Goal: Task Accomplishment & Management: Use online tool/utility

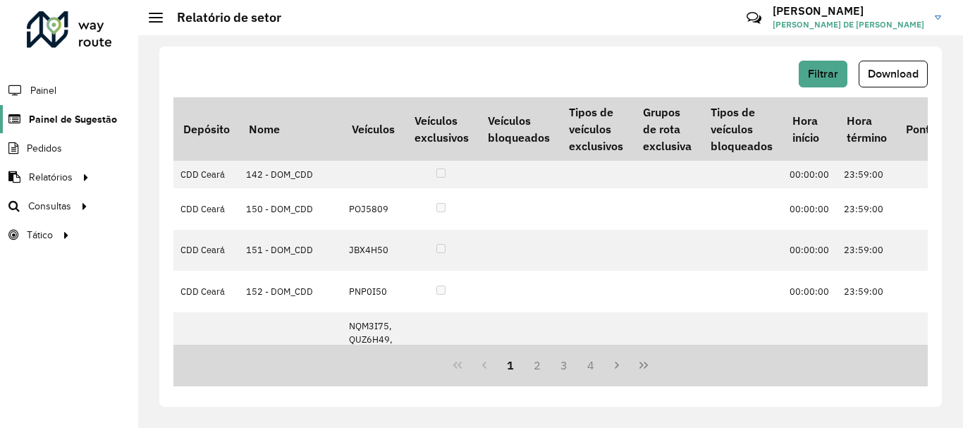
click at [44, 121] on span "Painel de Sugestão" at bounding box center [73, 119] width 88 height 15
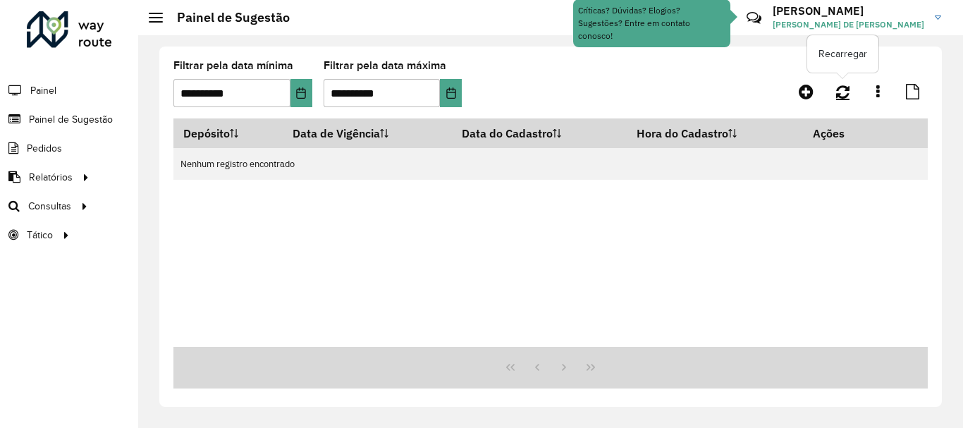
click at [842, 95] on icon at bounding box center [842, 92] width 13 height 16
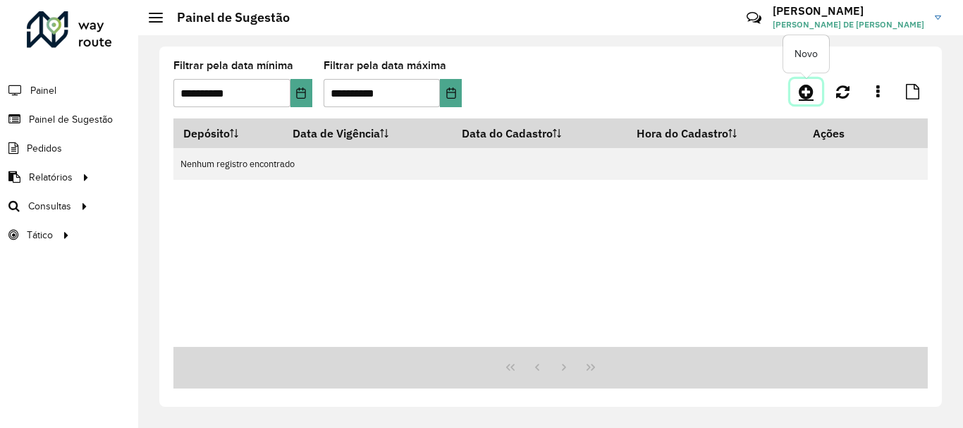
click at [805, 94] on icon at bounding box center [806, 91] width 15 height 17
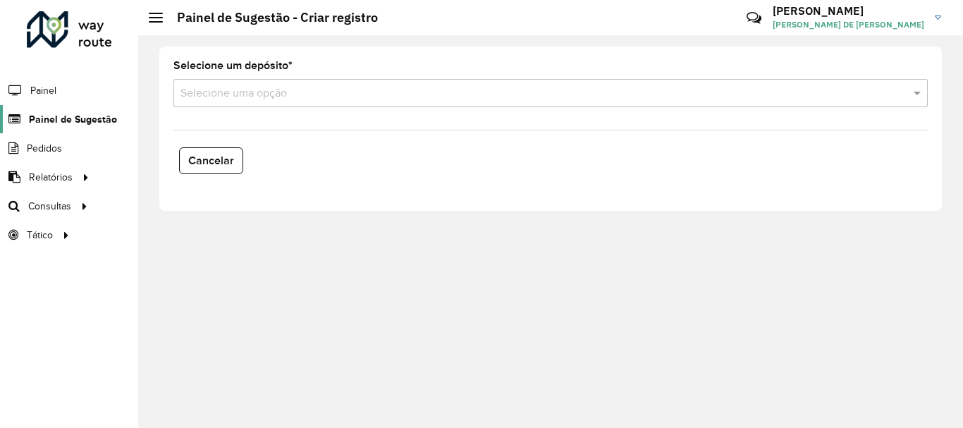
click at [59, 122] on span "Painel de Sugestão" at bounding box center [73, 119] width 88 height 15
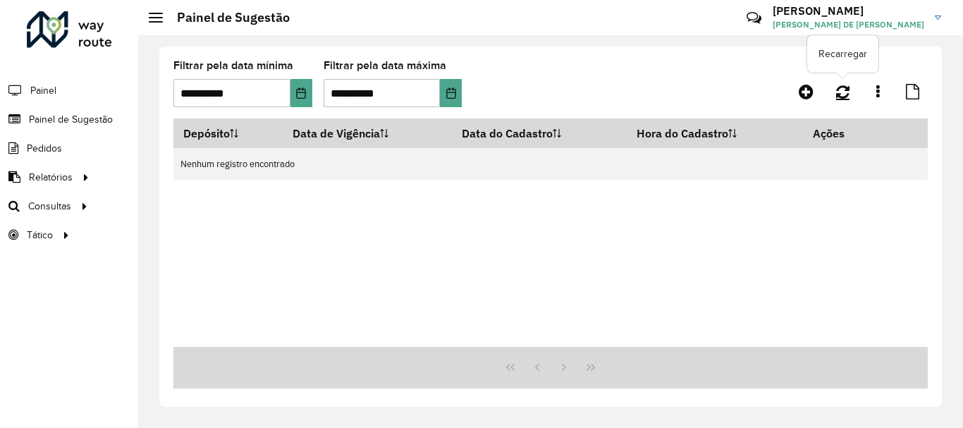
click at [842, 90] on icon at bounding box center [842, 92] width 13 height 16
click at [846, 99] on link at bounding box center [843, 91] width 30 height 25
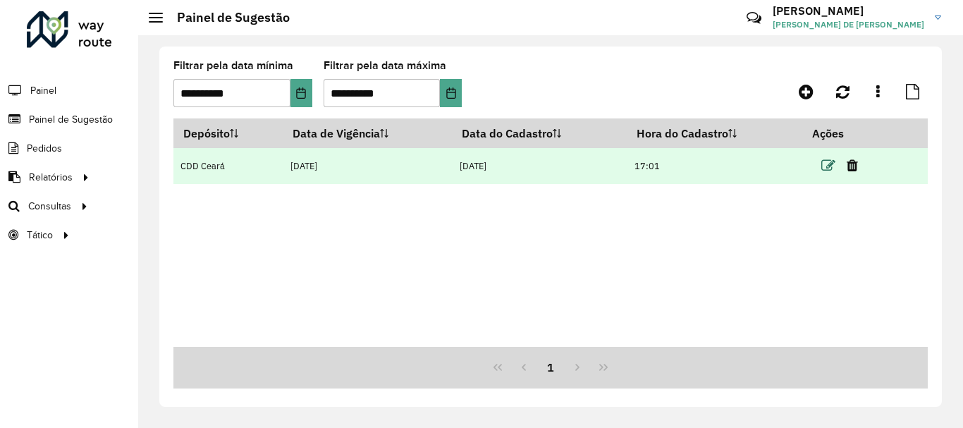
click at [825, 168] on icon at bounding box center [828, 166] width 14 height 14
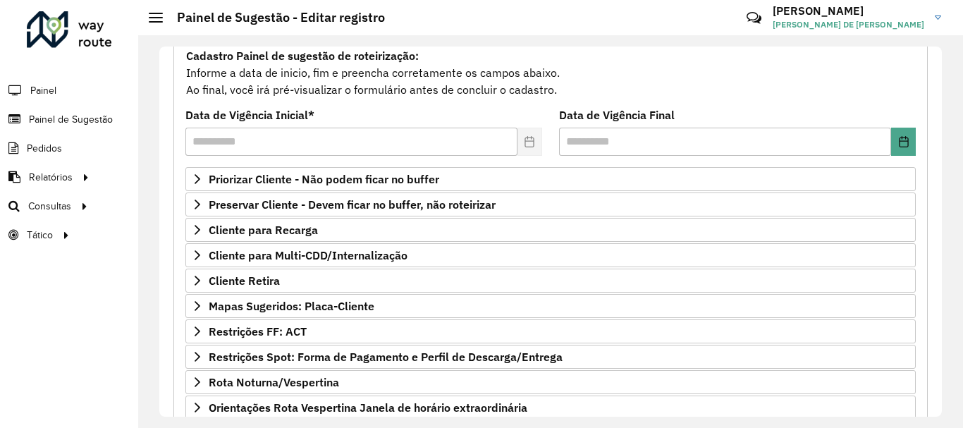
scroll to position [275, 0]
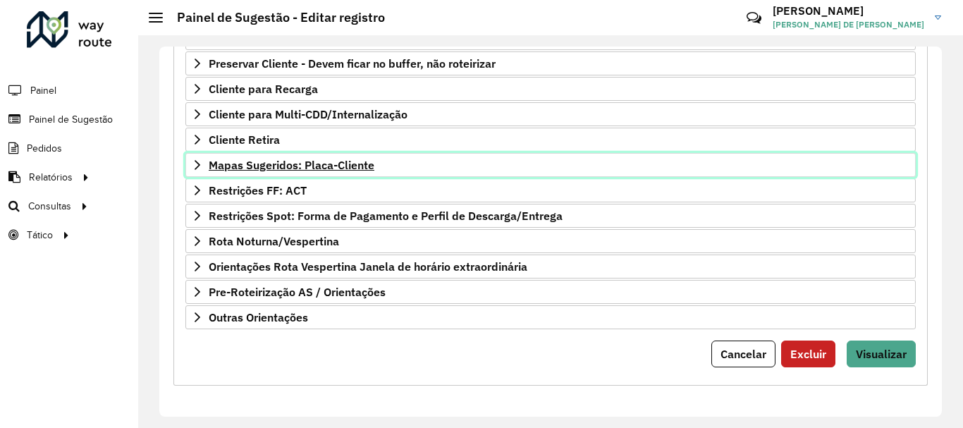
click at [254, 164] on span "Mapas Sugeridos: Placa-Cliente" at bounding box center [292, 164] width 166 height 11
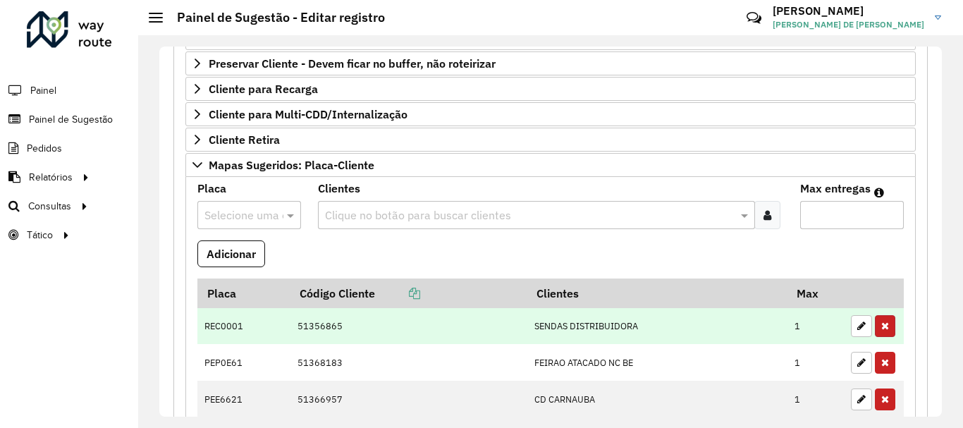
click at [881, 329] on icon "button" at bounding box center [885, 326] width 8 height 10
click at [885, 329] on button "button" at bounding box center [885, 326] width 20 height 22
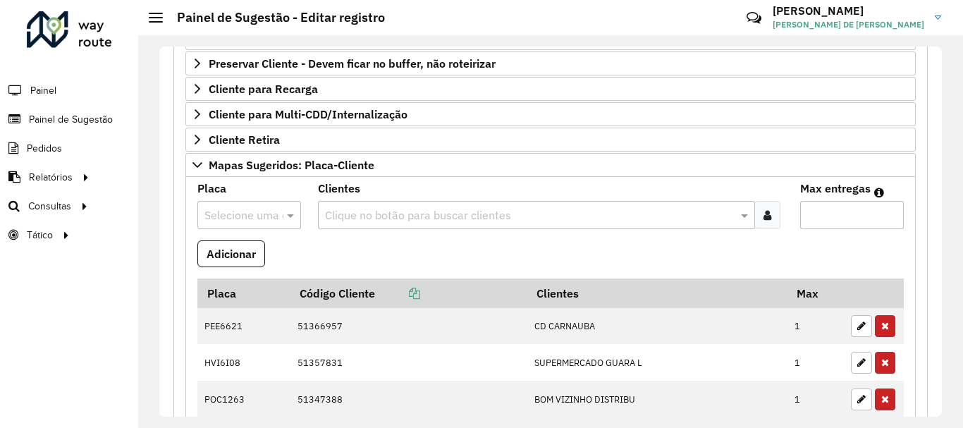
click at [885, 329] on button "button" at bounding box center [885, 326] width 20 height 22
click at [885, 352] on button "button" at bounding box center [885, 363] width 20 height 22
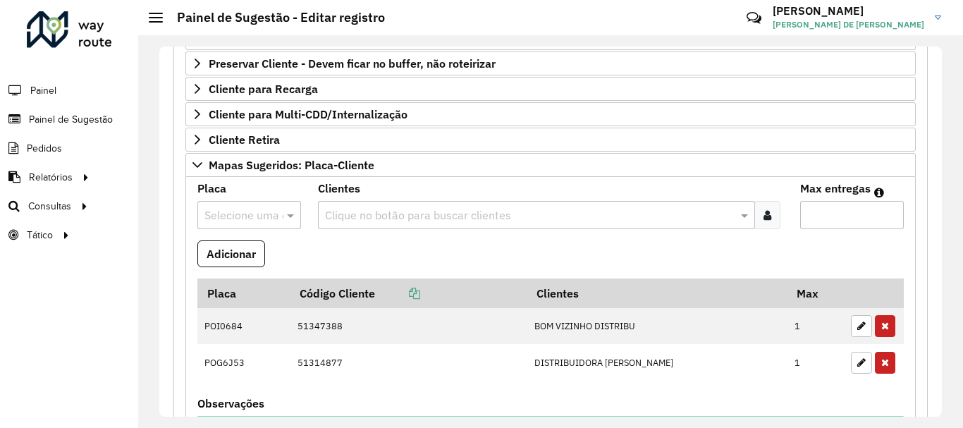
click at [885, 329] on button "button" at bounding box center [885, 326] width 20 height 22
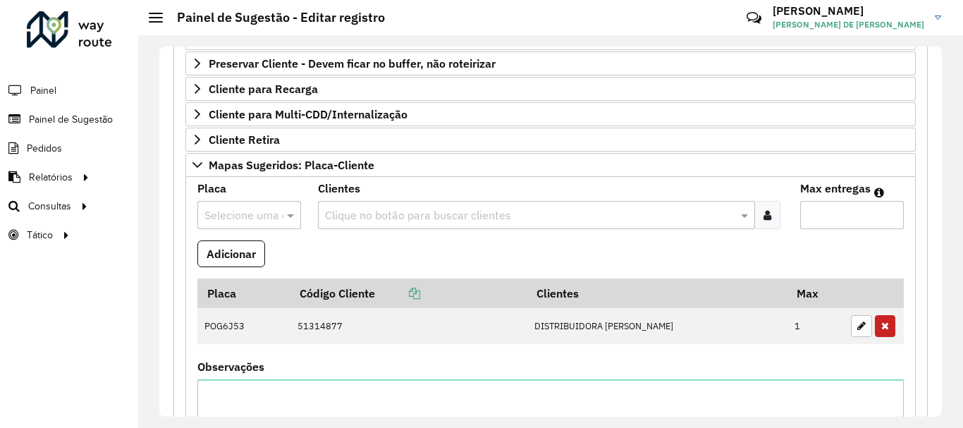
click at [885, 329] on button "button" at bounding box center [885, 326] width 20 height 22
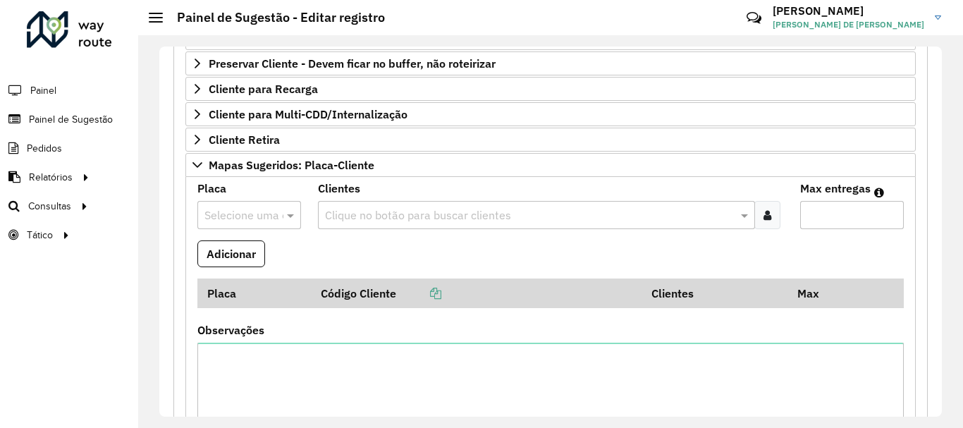
click at [245, 214] on input "text" at bounding box center [234, 215] width 61 height 17
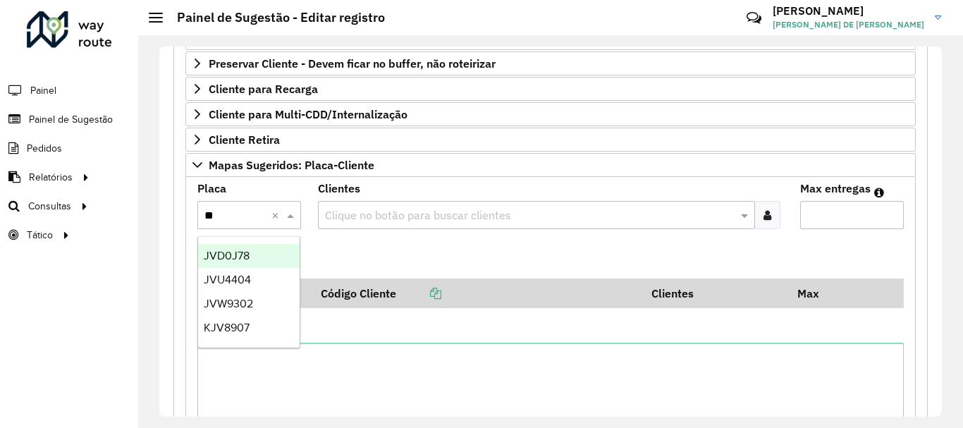
type input "***"
click at [226, 255] on span "JVD0J78" at bounding box center [227, 256] width 46 height 12
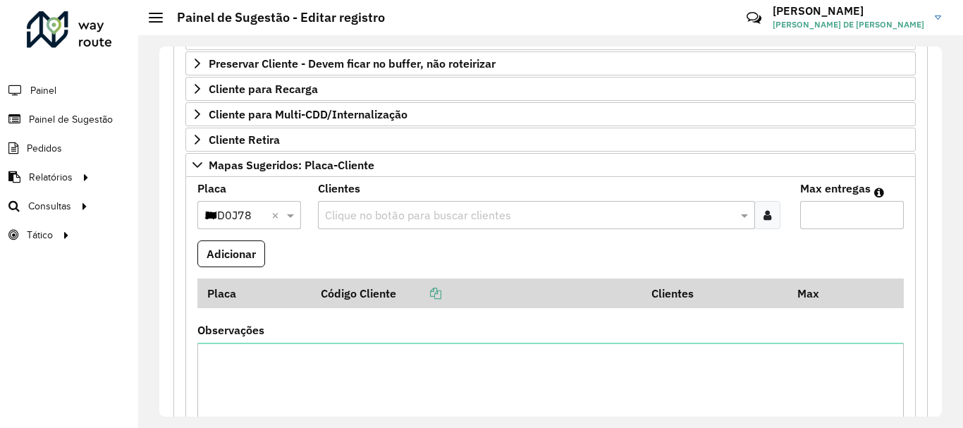
click at [369, 211] on input "text" at bounding box center [529, 215] width 416 height 17
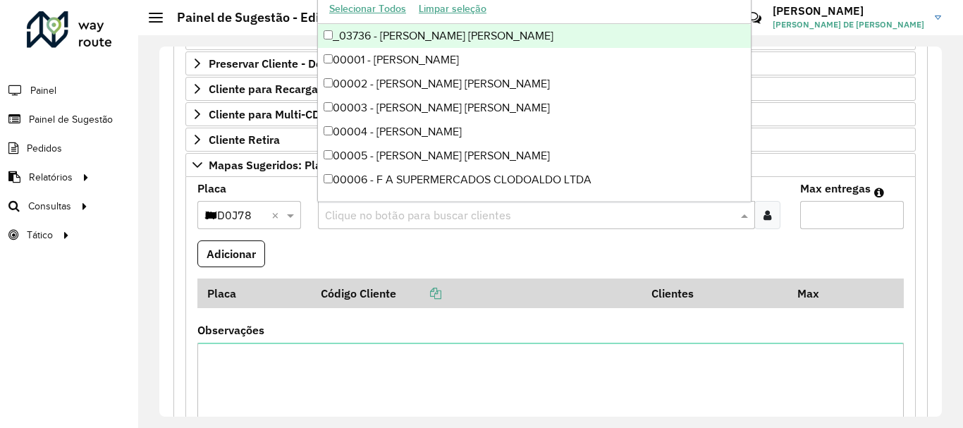
click at [344, 216] on input "text" at bounding box center [529, 215] width 416 height 17
paste input "*****"
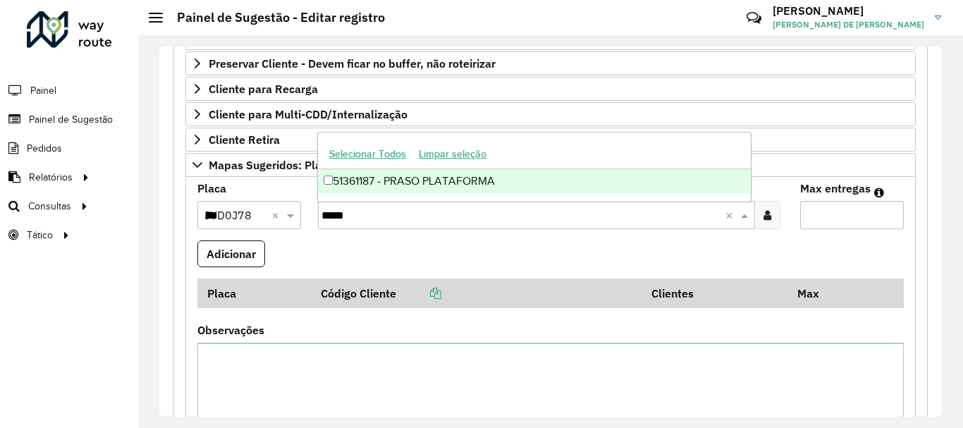
type input "*****"
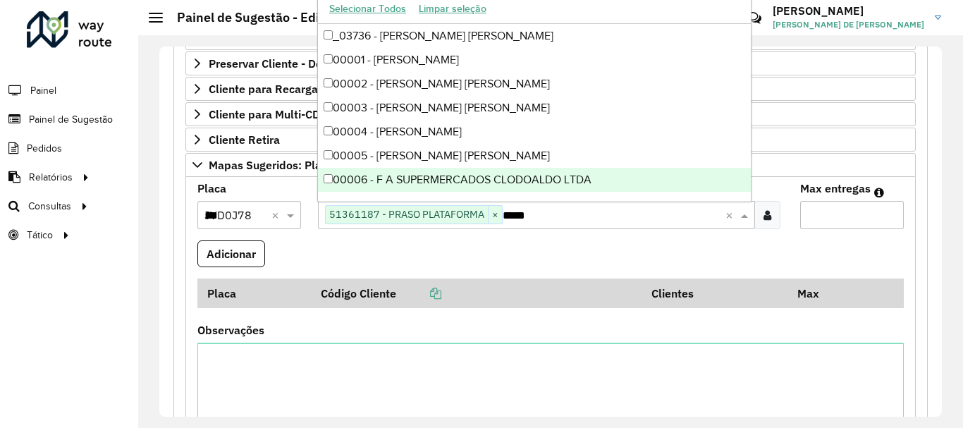
click at [837, 225] on input "Max entregas" at bounding box center [852, 215] width 104 height 28
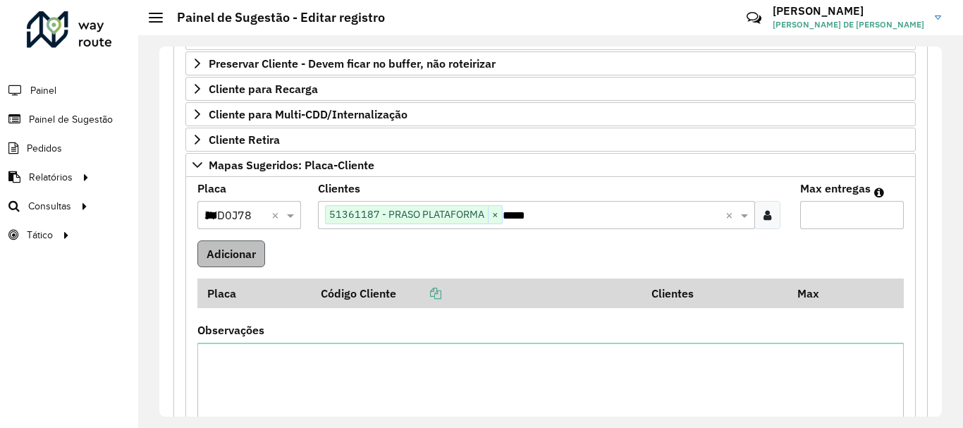
type input "*"
click at [218, 260] on button "Adicionar" at bounding box center [231, 253] width 68 height 27
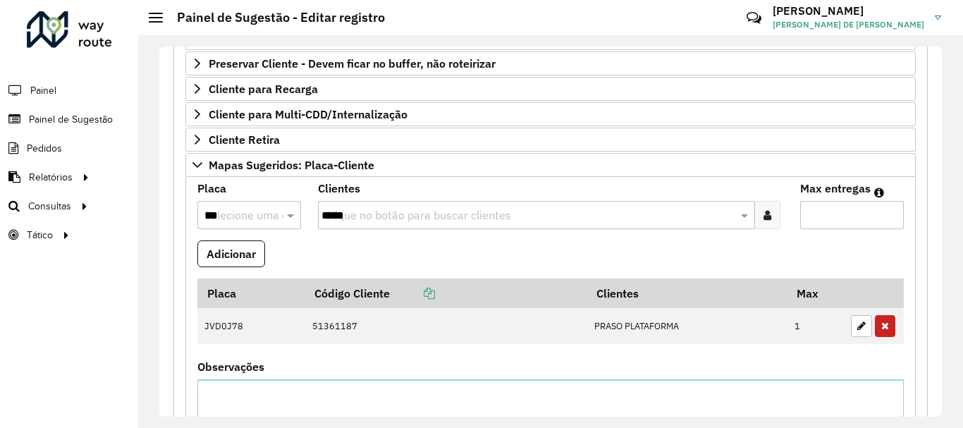
scroll to position [615, 0]
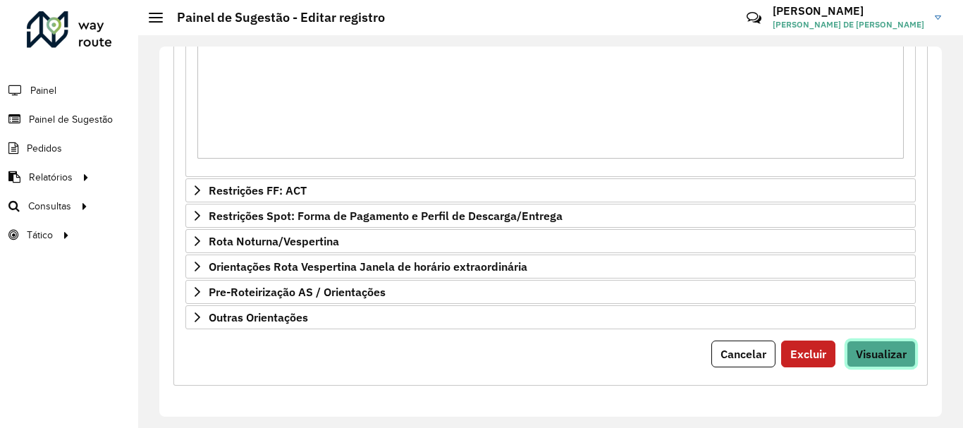
click at [872, 348] on span "Visualizar" at bounding box center [881, 354] width 51 height 14
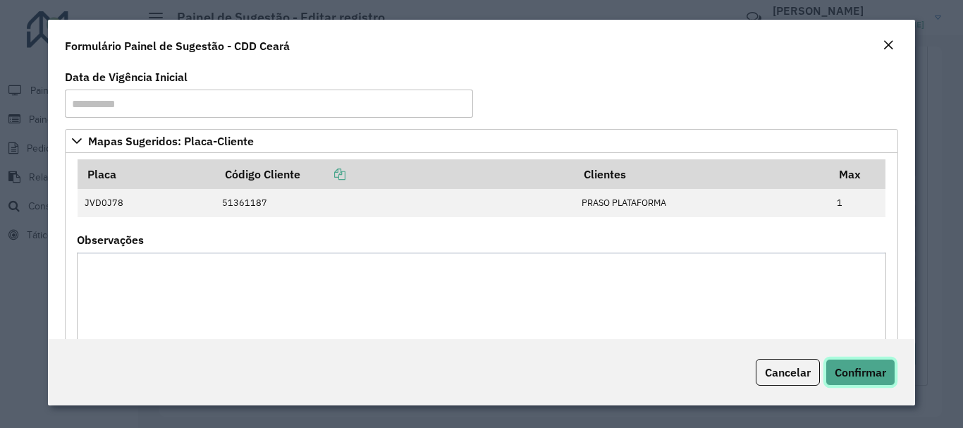
click at [858, 375] on span "Confirmar" at bounding box center [860, 372] width 51 height 14
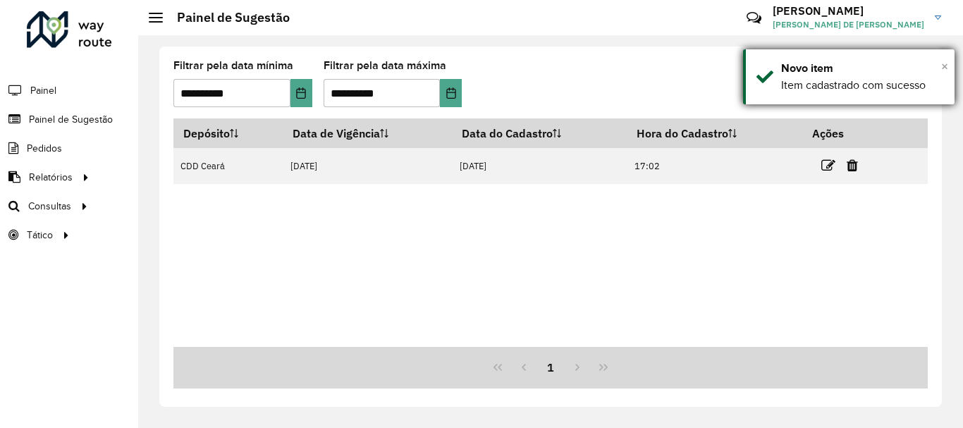
click at [947, 61] on span "×" at bounding box center [944, 67] width 7 height 16
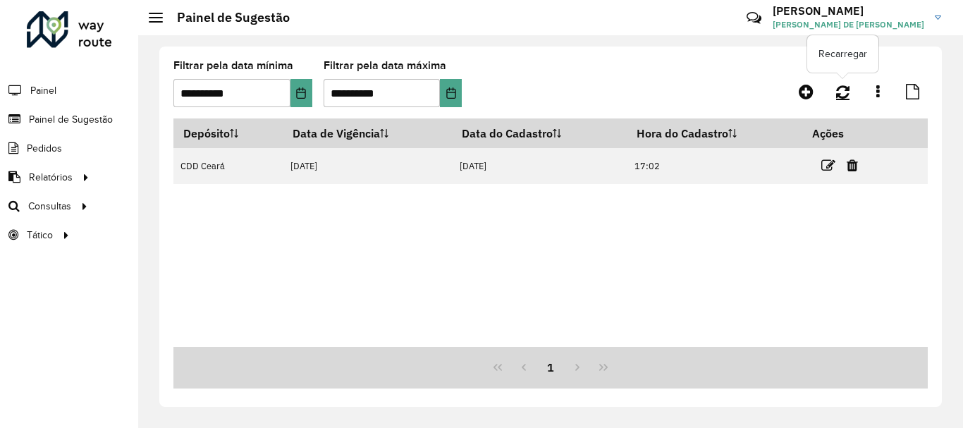
click at [849, 94] on icon at bounding box center [842, 92] width 13 height 16
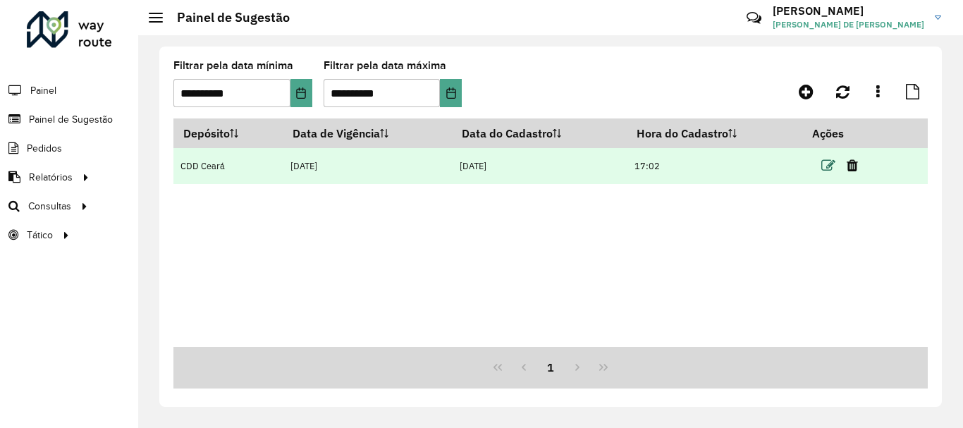
click at [828, 168] on icon at bounding box center [828, 166] width 14 height 14
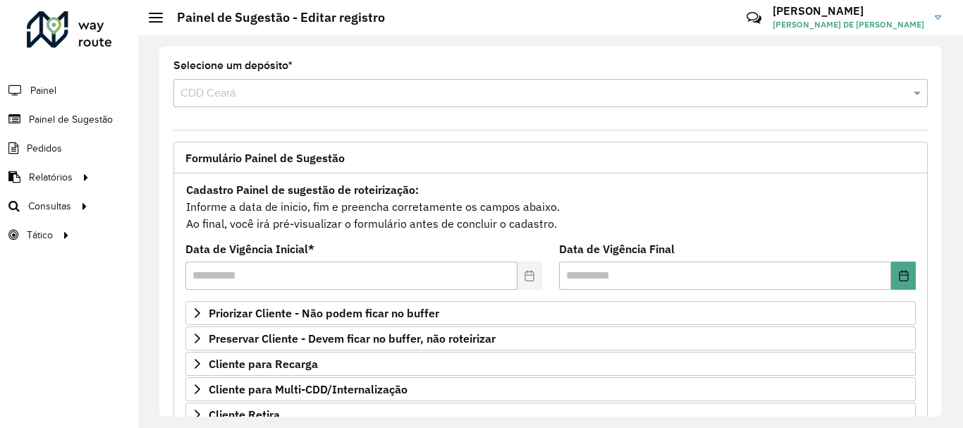
scroll to position [275, 0]
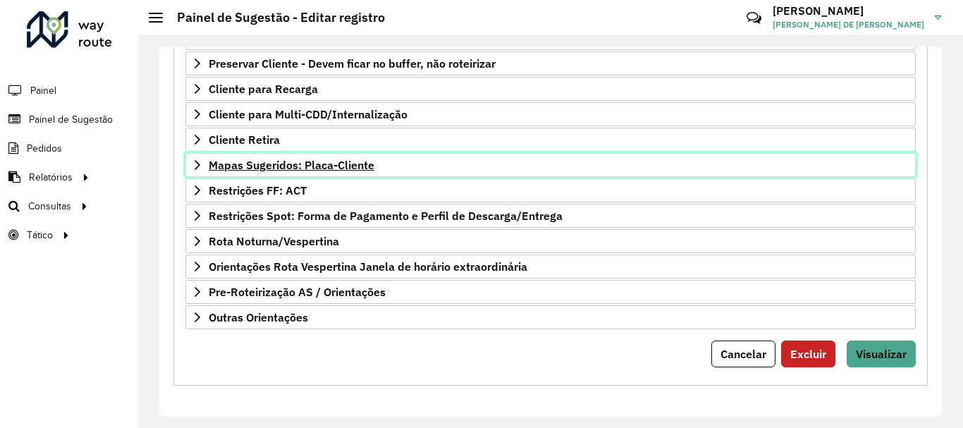
click at [283, 164] on span "Mapas Sugeridos: Placa-Cliente" at bounding box center [292, 164] width 166 height 11
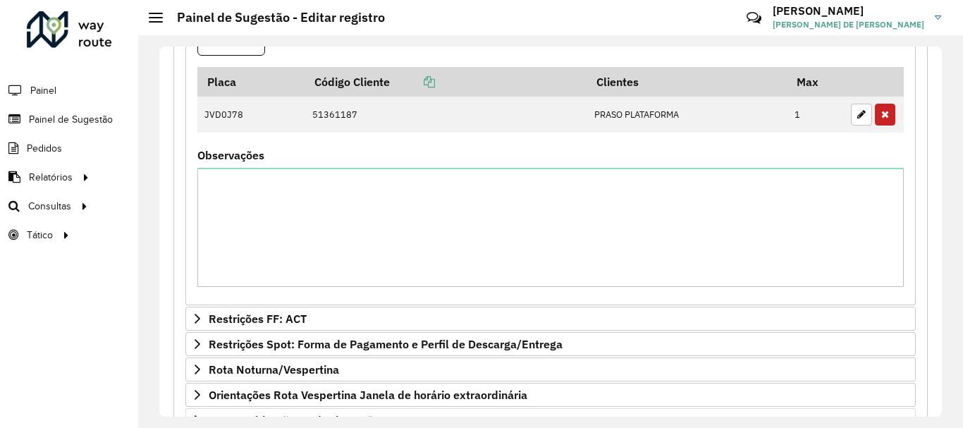
scroll to position [615, 0]
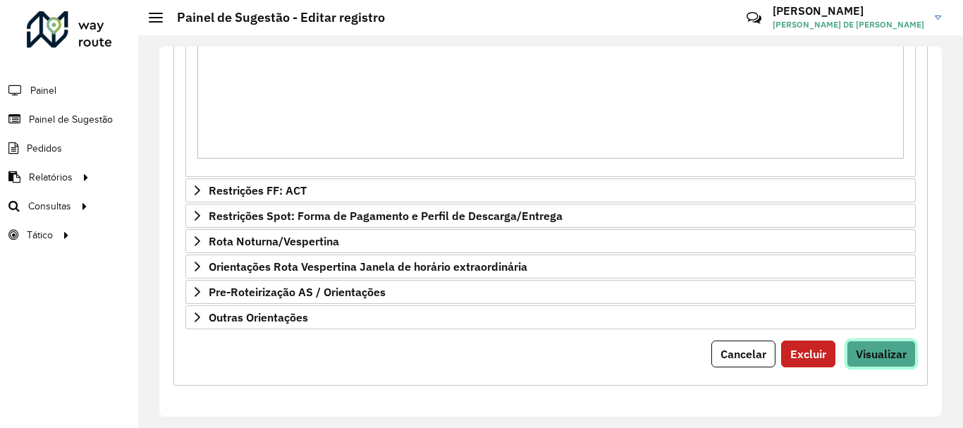
click at [872, 354] on span "Visualizar" at bounding box center [881, 354] width 51 height 14
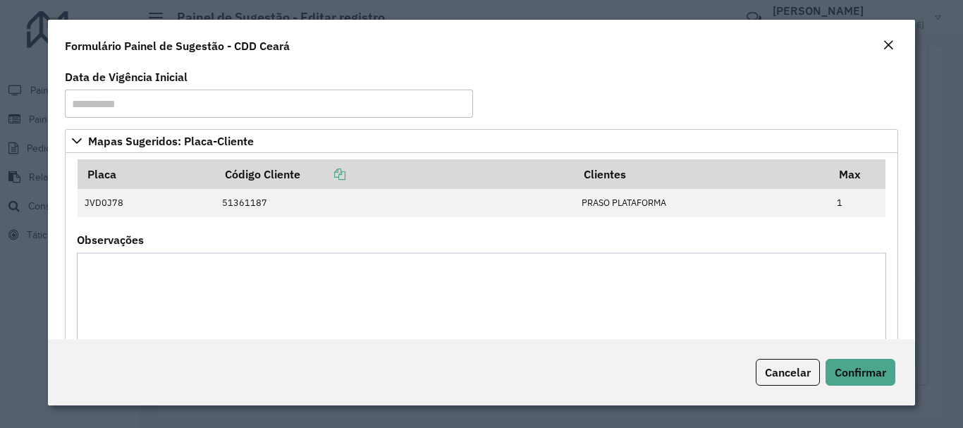
click at [633, 288] on textarea "Observações" at bounding box center [481, 311] width 808 height 119
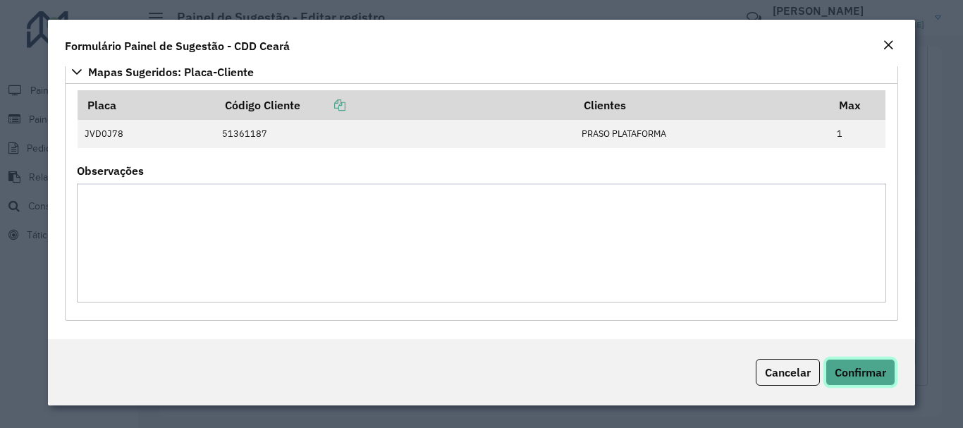
click at [837, 371] on span "Confirmar" at bounding box center [860, 372] width 51 height 14
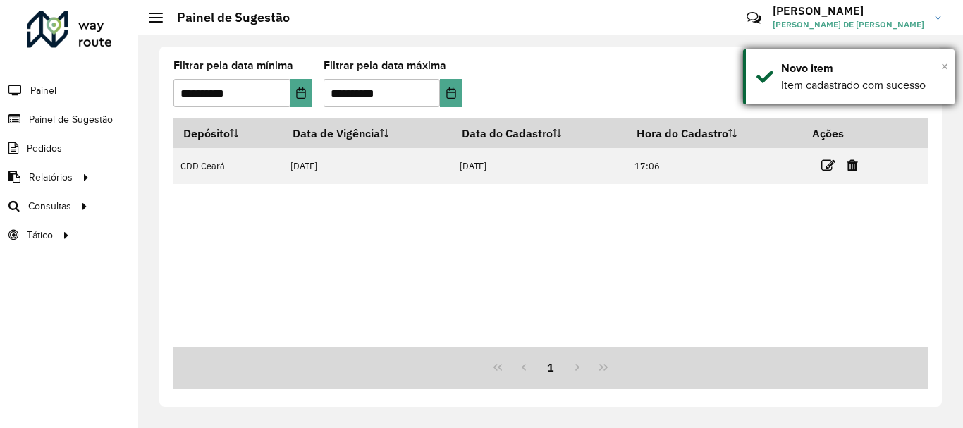
click at [943, 66] on span "×" at bounding box center [944, 67] width 7 height 16
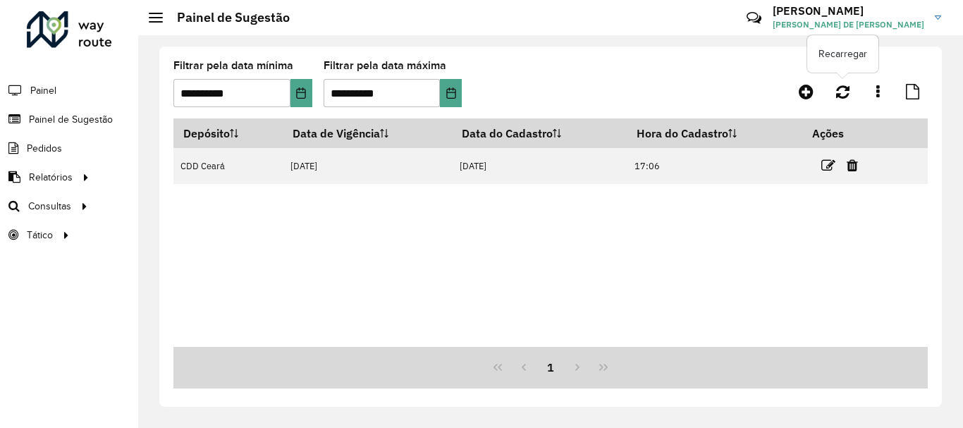
click at [838, 96] on icon at bounding box center [842, 92] width 13 height 16
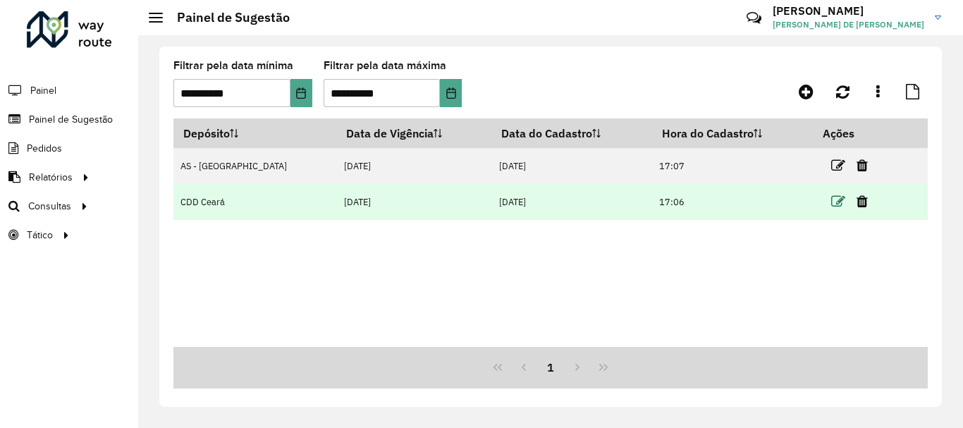
click at [831, 202] on icon at bounding box center [838, 202] width 14 height 14
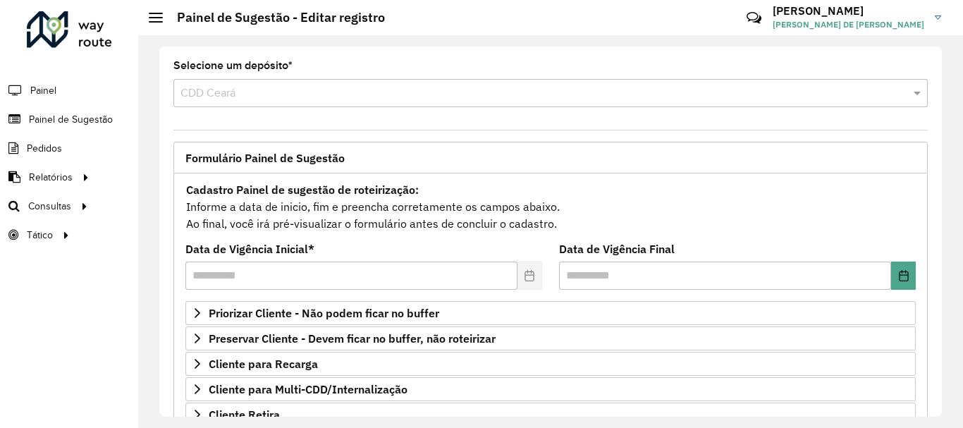
scroll to position [211, 0]
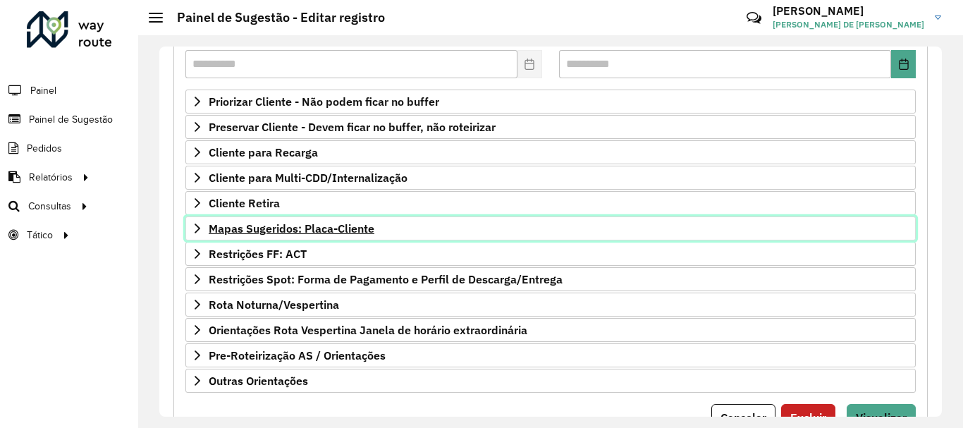
click at [308, 230] on span "Mapas Sugeridos: Placa-Cliente" at bounding box center [292, 228] width 166 height 11
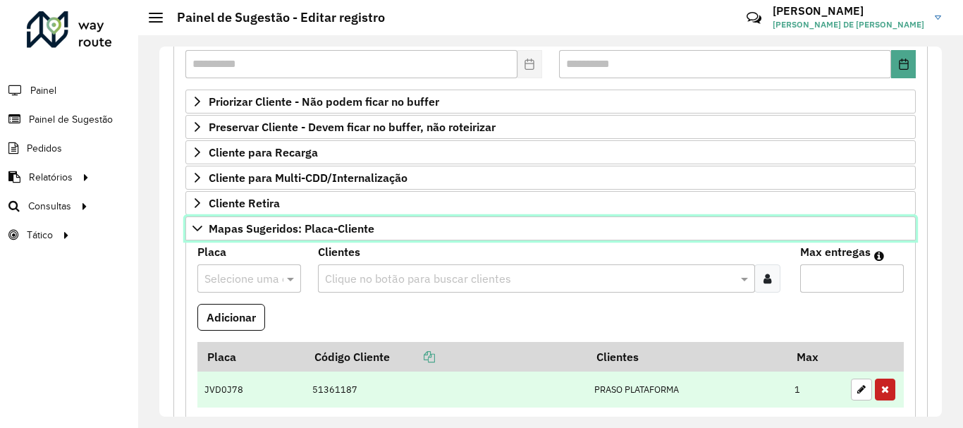
scroll to position [352, 0]
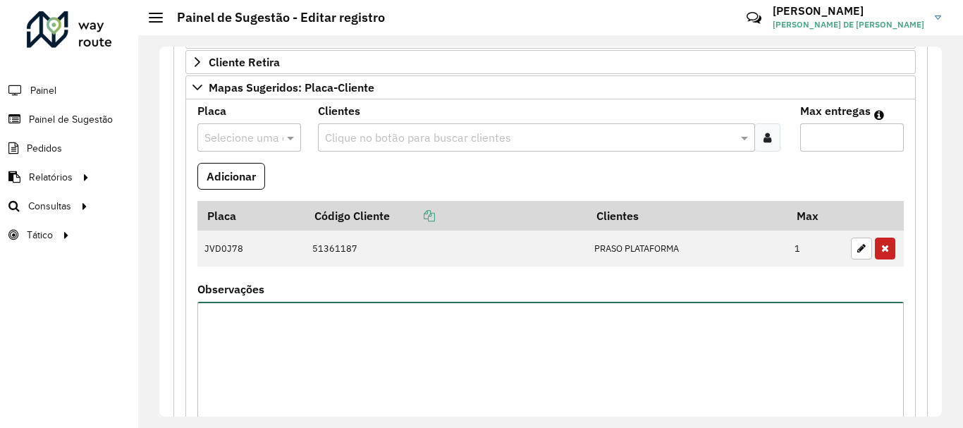
click at [263, 324] on textarea "Observações" at bounding box center [550, 361] width 706 height 119
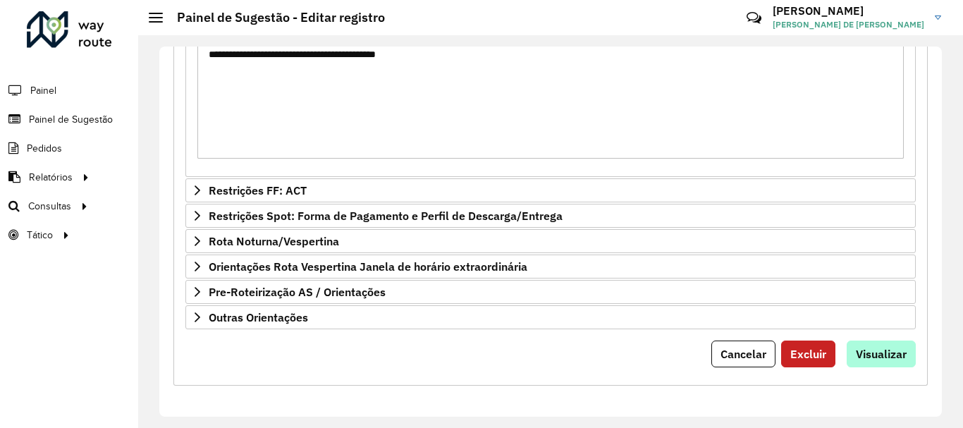
type textarea "**********"
click at [857, 343] on button "Visualizar" at bounding box center [881, 353] width 69 height 27
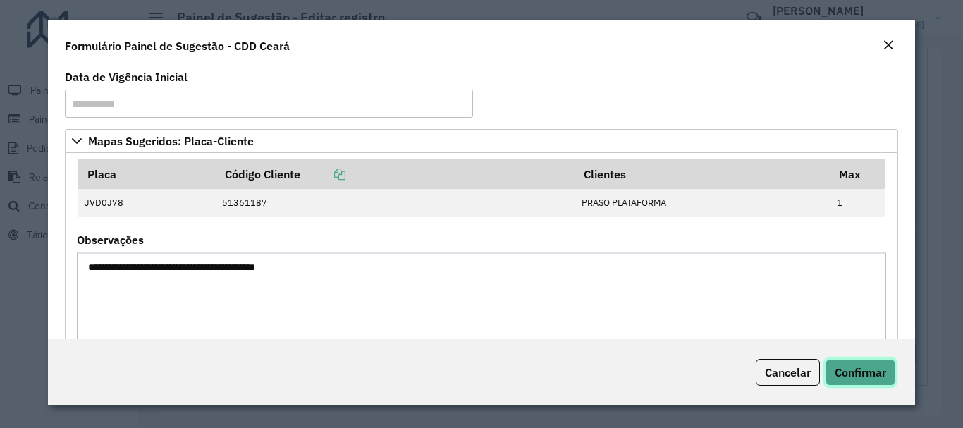
click at [848, 379] on button "Confirmar" at bounding box center [860, 372] width 70 height 27
